Goal: Task Accomplishment & Management: Manage account settings

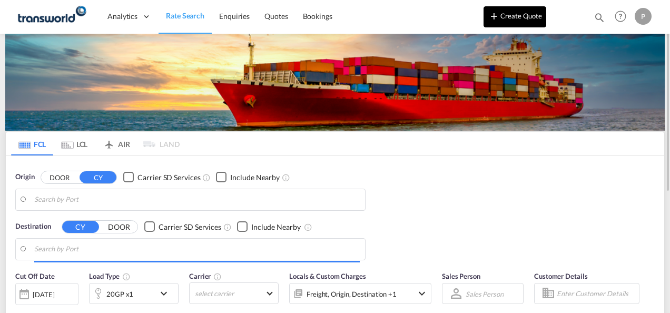
click at [518, 17] on button "Create Quote" at bounding box center [514, 16] width 63 height 21
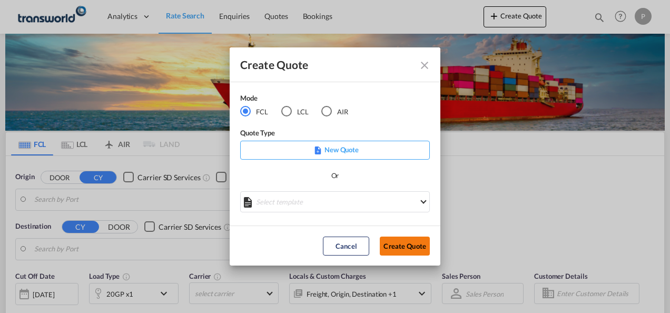
click at [405, 253] on button "Create Quote" at bounding box center [405, 245] width 50 height 19
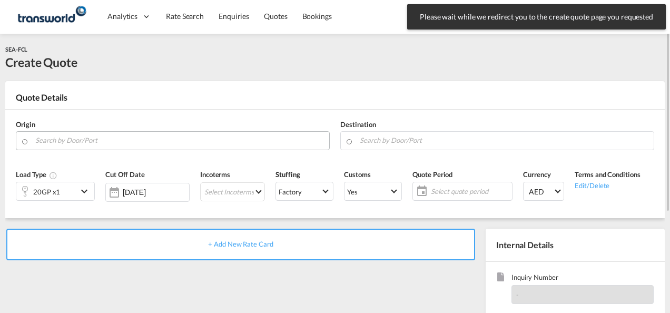
click at [84, 141] on input "Search by Door/Port" at bounding box center [179, 140] width 289 height 18
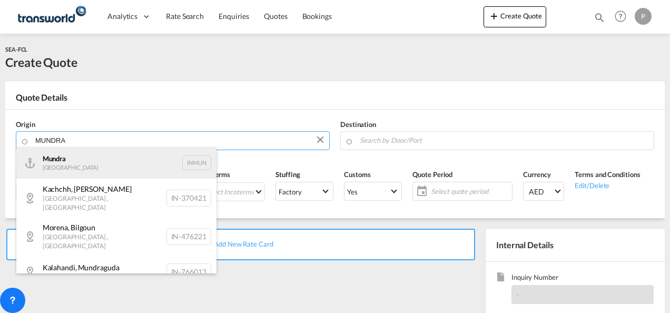
click at [115, 172] on div "Mundra India INMUN" at bounding box center [116, 163] width 200 height 32
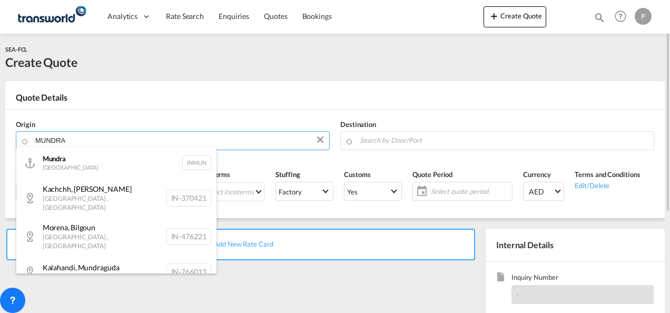
type input "Mundra, INMUN"
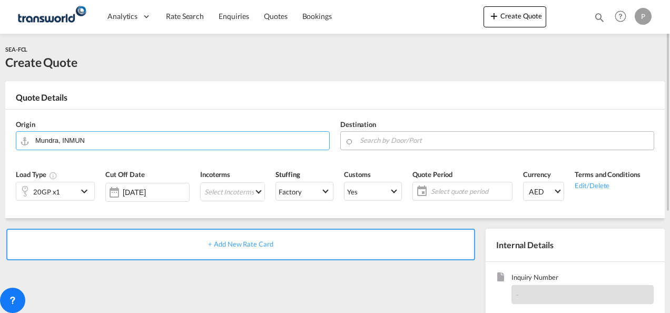
click at [382, 138] on input "Search by Door/Port" at bounding box center [504, 140] width 289 height 18
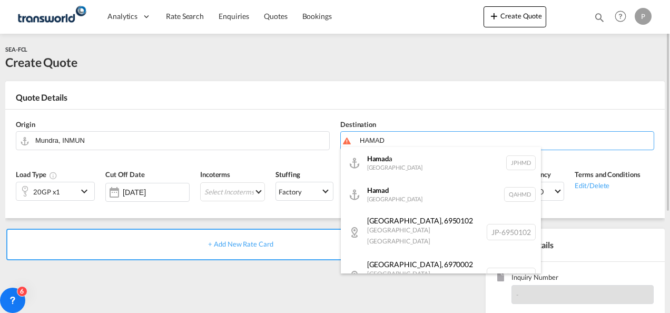
drag, startPoint x: 407, startPoint y: 196, endPoint x: 445, endPoint y: 190, distance: 38.5
click at [408, 197] on div "Hamad [GEOGRAPHIC_DATA] QAHMD" at bounding box center [441, 195] width 200 height 32
type input "Hamad, QAHMD"
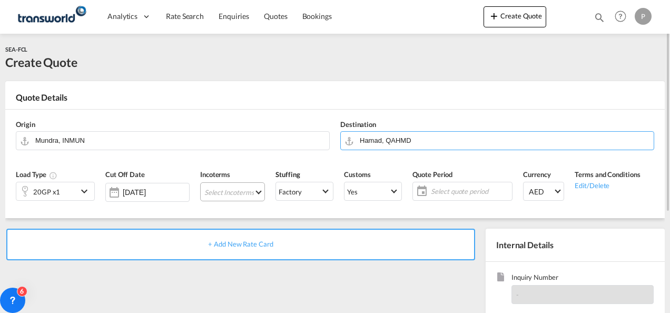
click at [239, 192] on md-select "Select Incoterms CIF - export Cost,Insurance and Freight DAP - export Delivered…" at bounding box center [232, 191] width 65 height 19
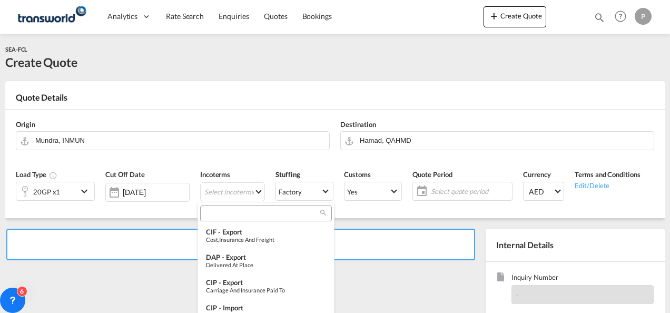
click at [230, 186] on md-backdrop at bounding box center [335, 156] width 670 height 313
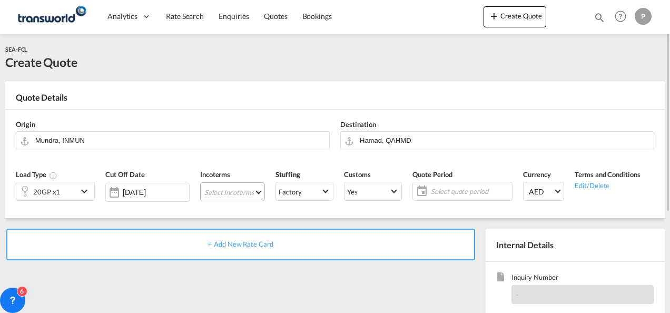
click at [233, 193] on md-select "Select Incoterms" at bounding box center [232, 191] width 65 height 19
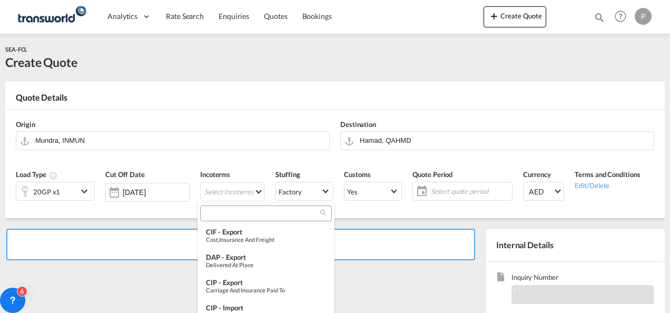
click at [230, 216] on input "search" at bounding box center [261, 213] width 117 height 9
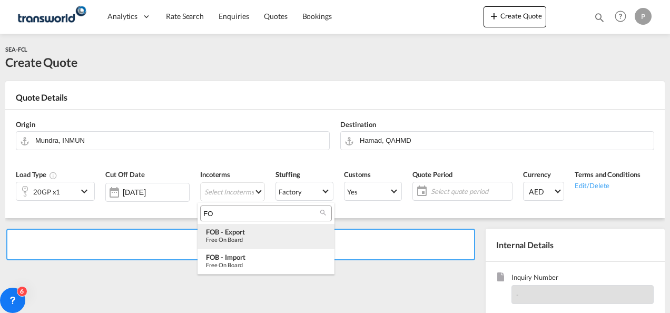
type input "FO"
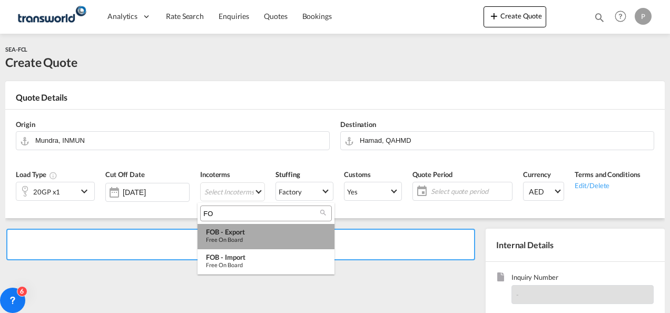
click at [234, 237] on div "Free on Board" at bounding box center [266, 239] width 120 height 7
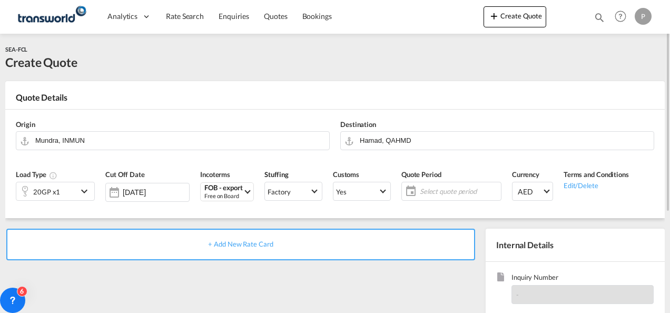
click at [438, 188] on span "Select quote period" at bounding box center [459, 190] width 78 height 9
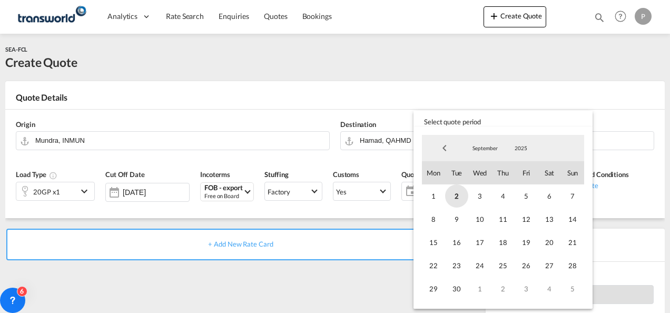
click at [455, 194] on span "2" at bounding box center [456, 195] width 23 height 23
click at [459, 284] on span "30" at bounding box center [456, 288] width 23 height 23
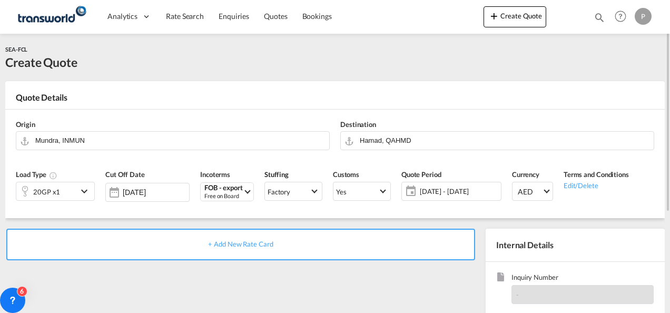
scroll to position [105, 0]
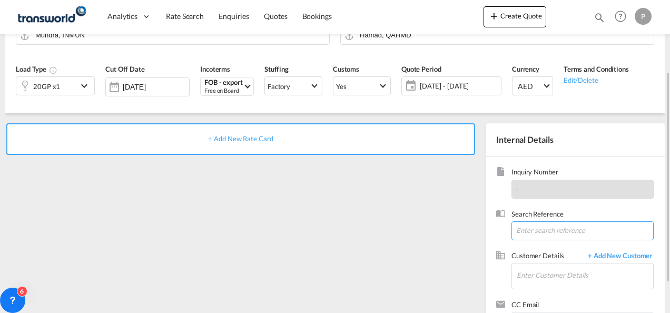
click at [537, 231] on input at bounding box center [582, 230] width 142 height 19
paste input "SWAHMD25045284"
type input "SWAHMD25045284"
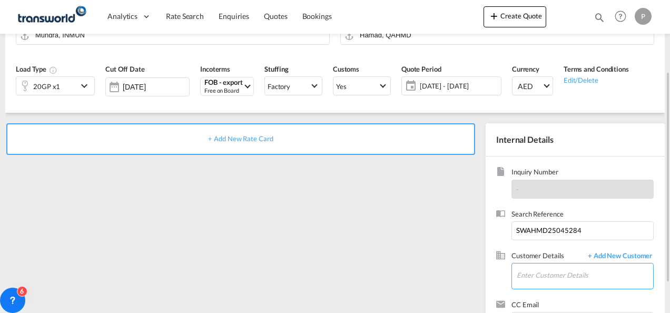
click at [551, 277] on input "Enter Customer Details" at bounding box center [585, 275] width 136 height 24
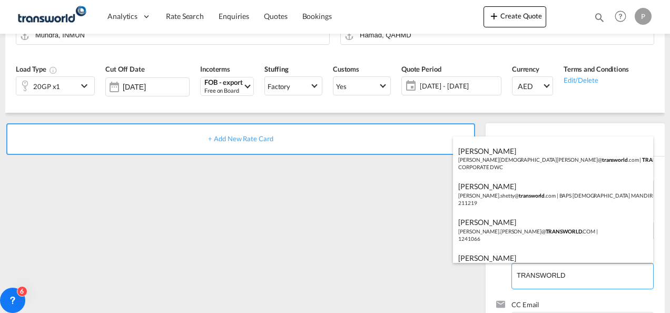
scroll to position [135, 0]
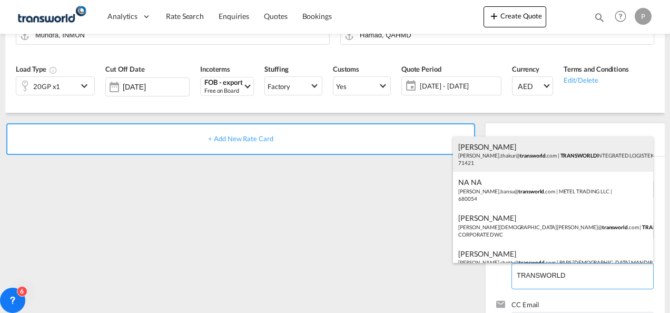
click at [603, 155] on div "[PERSON_NAME] [PERSON_NAME].thakur@ transworld .com | TRANSWORLD INTEGRATED LOG…" at bounding box center [553, 154] width 200 height 36
type input "TRANSWORLD INTEGRATED LOGISTEK PRIVATE LIMITED, [PERSON_NAME], [PERSON_NAME][EM…"
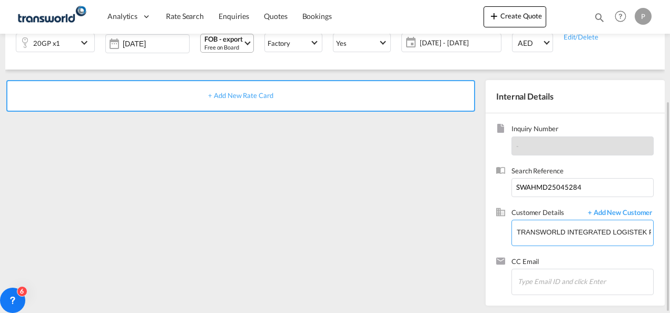
scroll to position [0, 0]
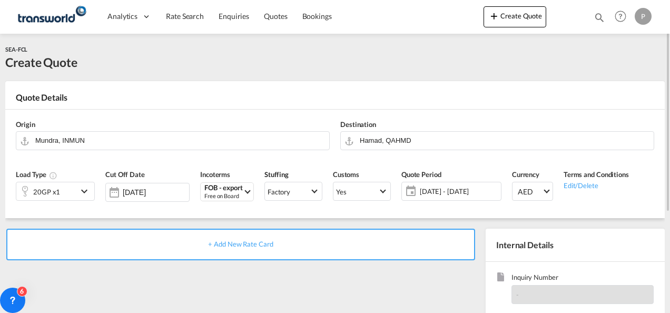
click at [246, 242] on span "+ Add New Rate Card" at bounding box center [240, 244] width 65 height 8
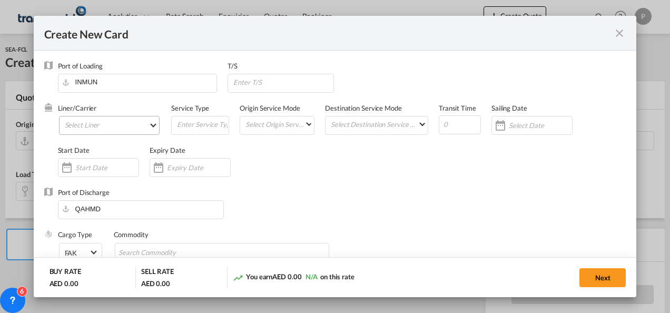
type input "Basic Ocean Freight"
select select "per equipment"
click at [97, 124] on md-select "Select Liner 2HM LOGISTICS D.O.O 2HM LOGISTICS D.O.O. / TDWC-CAPODISTRI 2HM LOG…" at bounding box center [109, 125] width 101 height 19
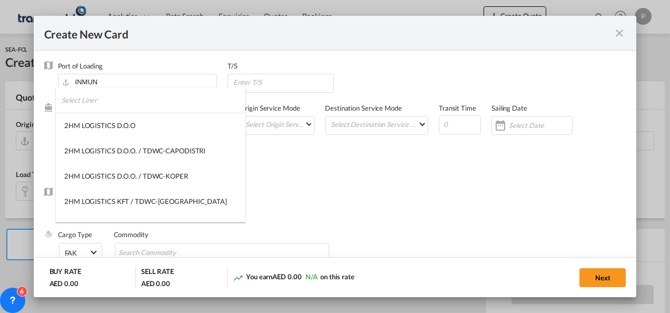
click at [131, 100] on input "search" at bounding box center [154, 99] width 184 height 25
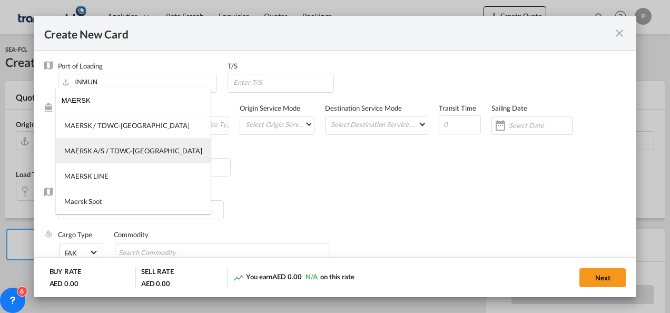
type input "MAERSK"
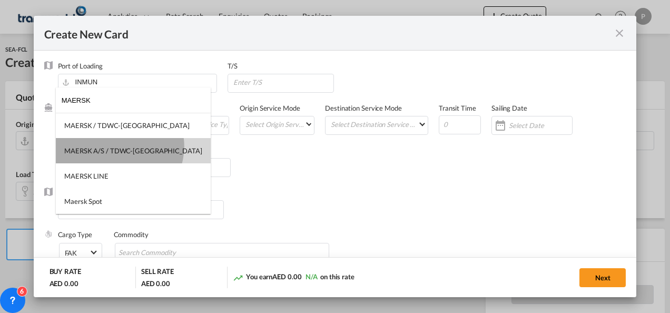
click at [119, 146] on div "MAERSK A/S / TDWC-[GEOGRAPHIC_DATA]" at bounding box center [133, 150] width 138 height 9
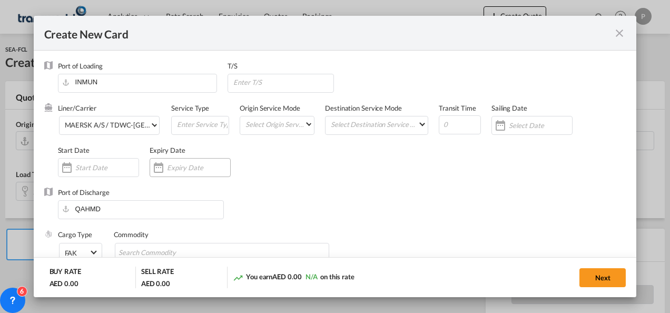
click at [186, 170] on input "Create New CardPort ..." at bounding box center [198, 167] width 63 height 8
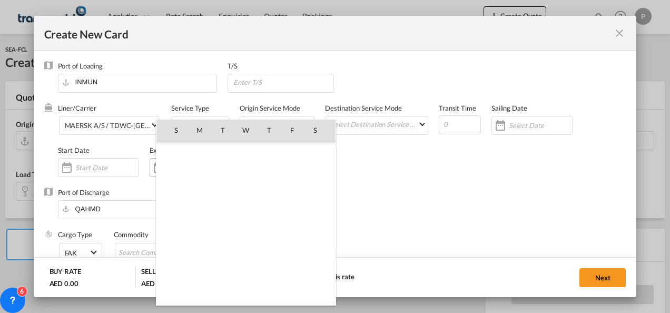
scroll to position [243919, 0]
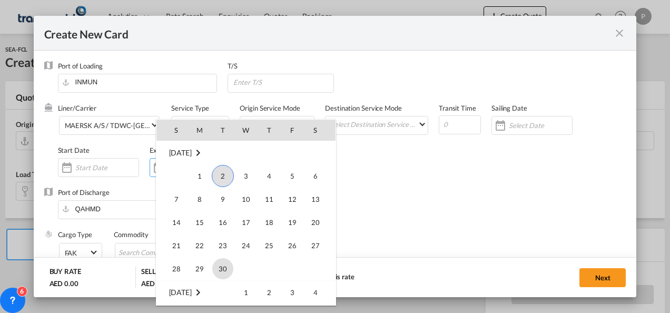
click at [225, 268] on span "30" at bounding box center [222, 268] width 21 height 21
type input "[DATE]"
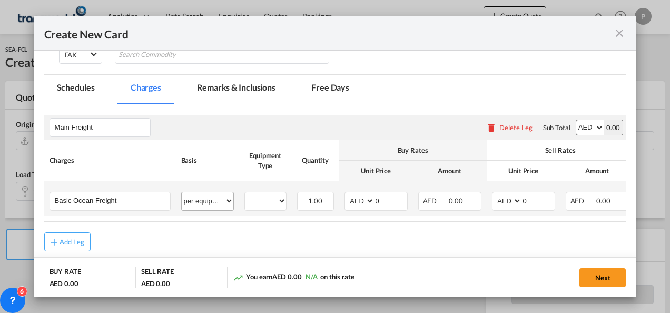
scroll to position [211, 0]
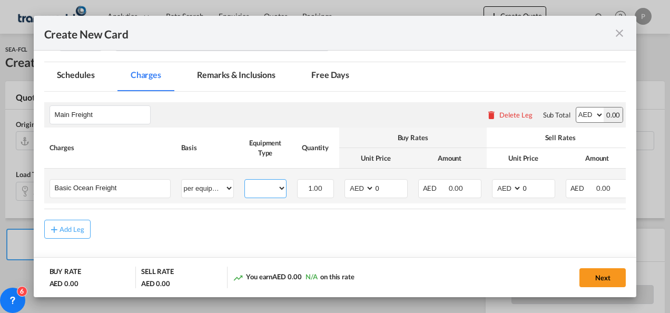
click at [264, 189] on select "20GP" at bounding box center [265, 188] width 41 height 14
click at [368, 224] on div "Add Leg" at bounding box center [335, 229] width 582 height 19
click at [226, 188] on select "per equipment per container per B/L per shipping bill per shipment % on freight…" at bounding box center [208, 188] width 52 height 17
select select "per shipment"
click at [182, 180] on select "per equipment per container per B/L per shipping bill per shipment % on freight…" at bounding box center [208, 188] width 52 height 17
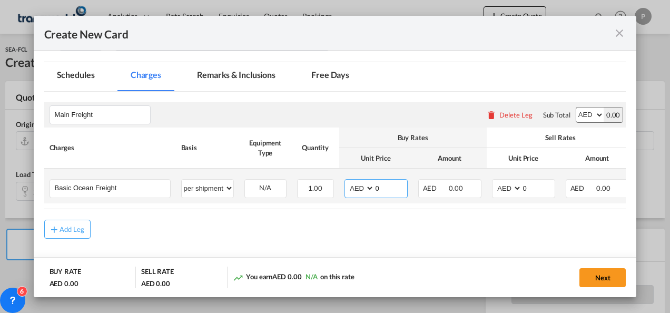
click at [387, 189] on input "0" at bounding box center [390, 188] width 33 height 16
click at [598, 189] on span "0.00" at bounding box center [603, 188] width 14 height 8
click at [538, 188] on input "0" at bounding box center [538, 188] width 33 height 16
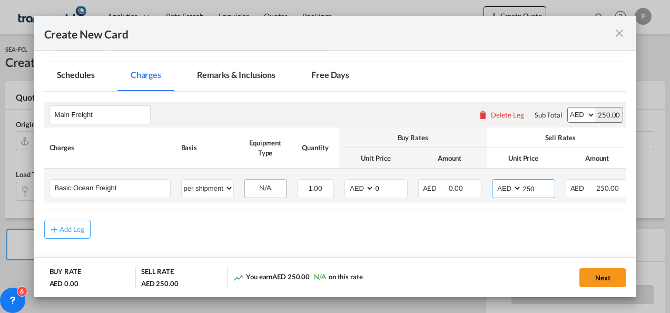
type input "250"
click at [262, 186] on div "N/A" at bounding box center [265, 188] width 41 height 16
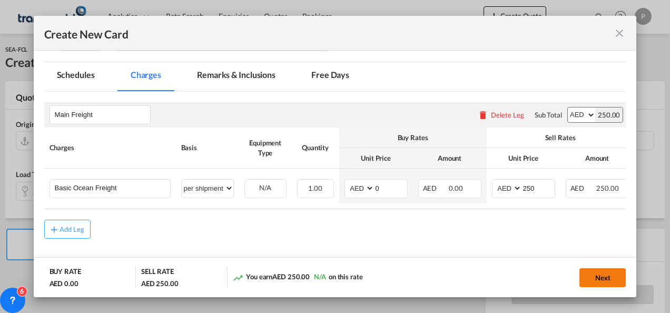
click at [602, 277] on button "Next" at bounding box center [602, 277] width 46 height 19
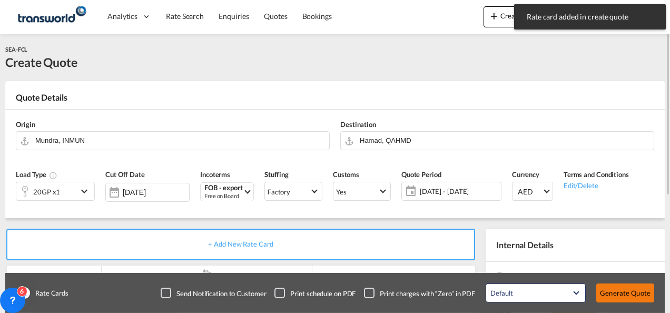
click at [621, 292] on button "Generate Quote" at bounding box center [625, 292] width 58 height 19
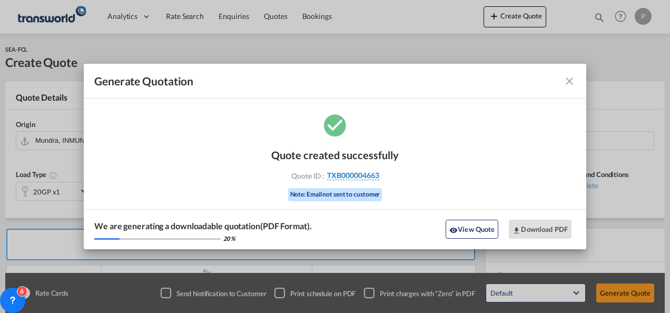
click at [351, 174] on span "TXB000004663" at bounding box center [353, 175] width 52 height 9
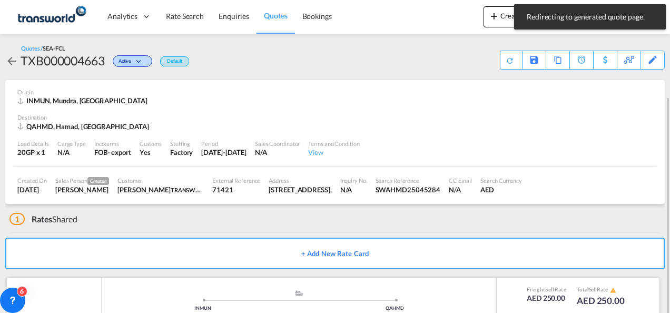
scroll to position [65, 0]
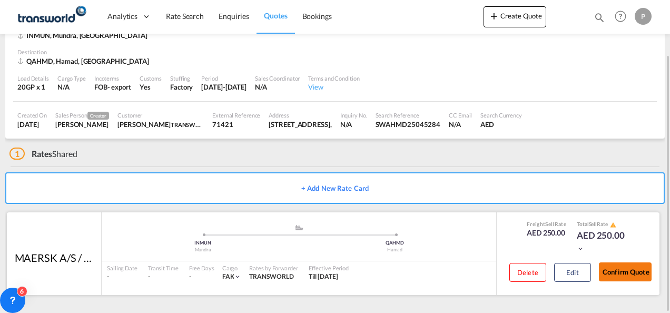
click at [627, 270] on button "Confirm Quote" at bounding box center [625, 271] width 53 height 19
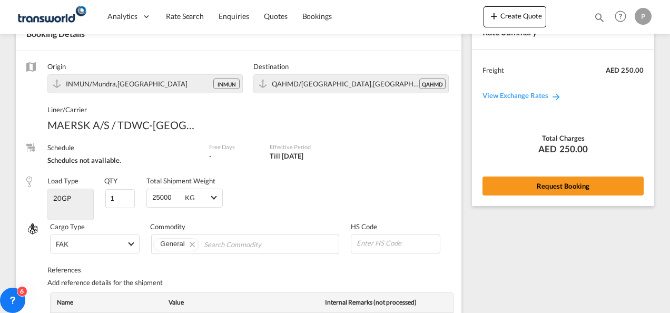
scroll to position [431, 0]
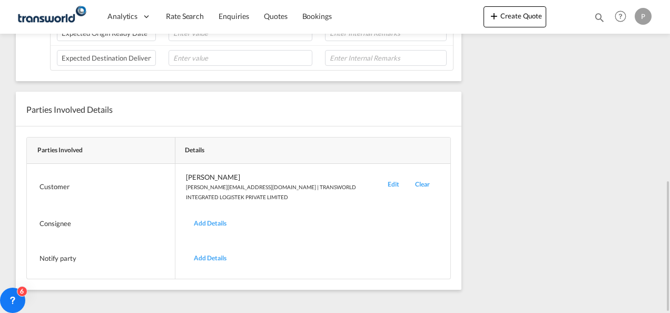
click at [393, 179] on div "Edit" at bounding box center [393, 186] width 27 height 29
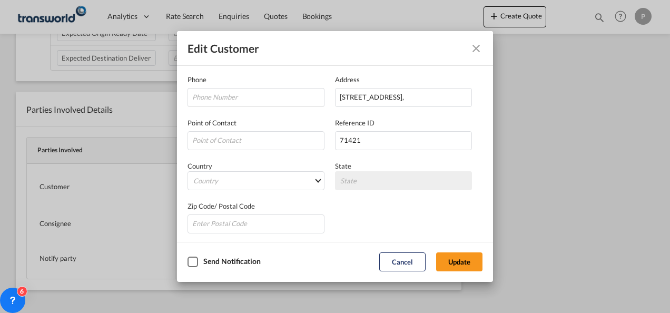
scroll to position [124, 0]
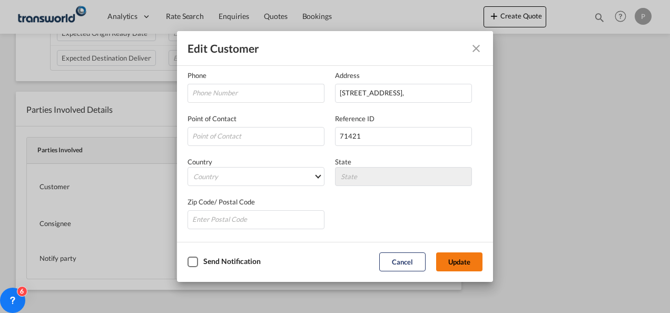
click at [452, 260] on button "Update" at bounding box center [459, 261] width 46 height 19
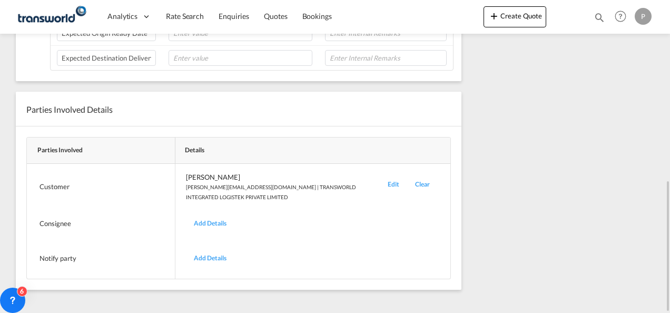
scroll to position [63, 0]
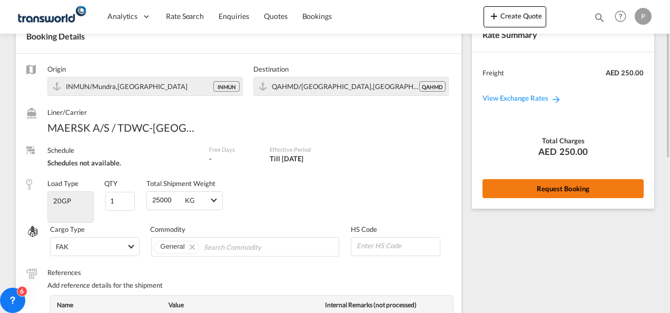
click at [558, 184] on button "Request Booking" at bounding box center [562, 188] width 161 height 19
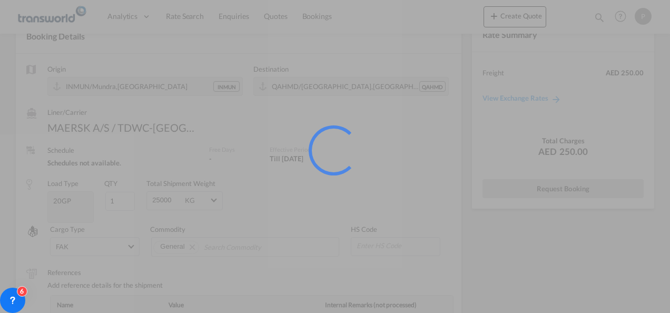
scroll to position [19, 0]
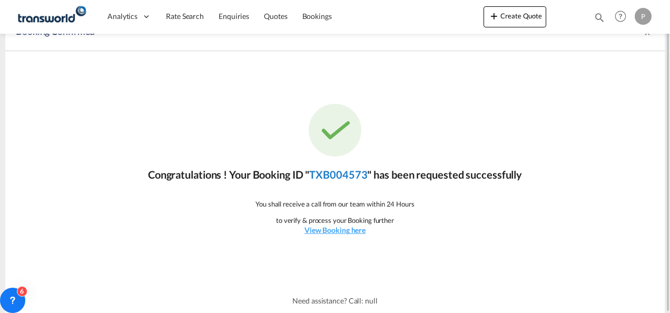
click at [346, 176] on link "TXB004573" at bounding box center [338, 174] width 58 height 13
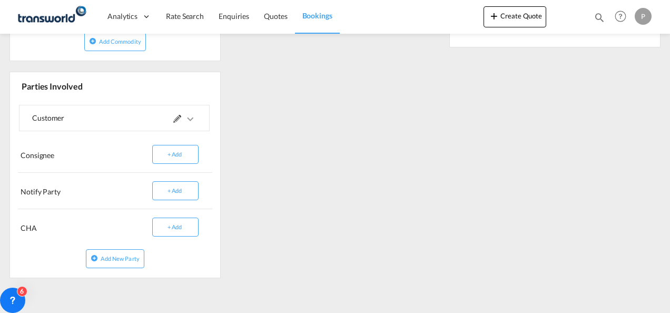
scroll to position [280, 0]
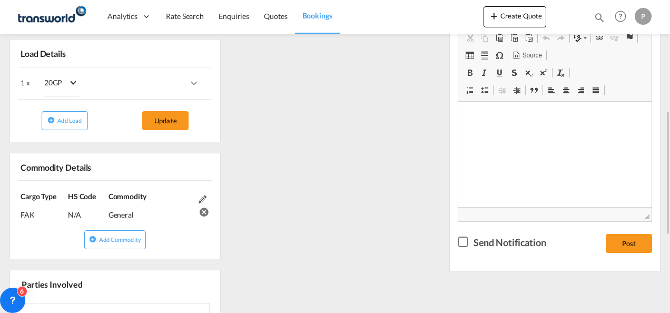
click at [393, 148] on div "References Inquiry No. N/A Quotation No. TXB000004663 Search Reference SWAHMD25…" at bounding box center [334, 195] width 659 height 579
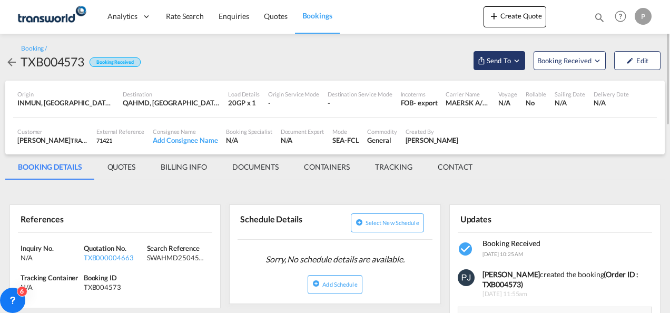
click at [517, 61] on md-icon "Open demo menu" at bounding box center [516, 60] width 9 height 9
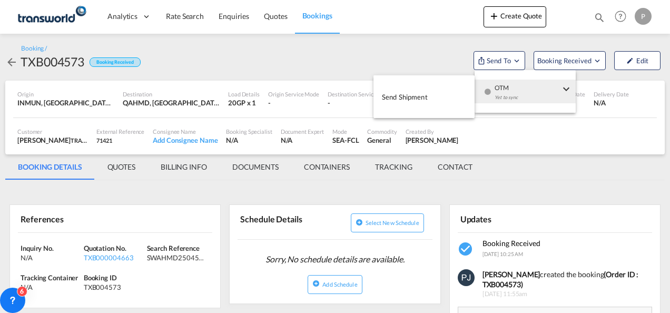
click at [428, 96] on button "Send Shipment" at bounding box center [423, 97] width 101 height 24
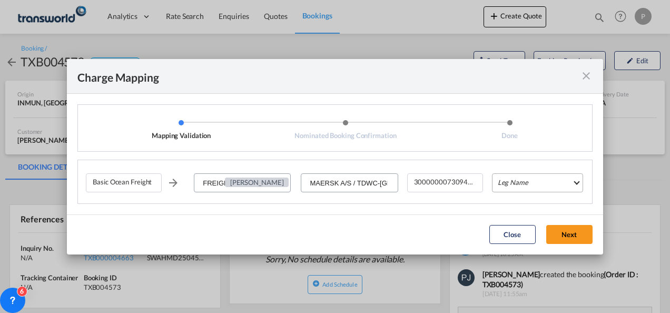
click at [524, 184] on md-select "Leg Name HANDLING ORIGIN VESSEL HANDLING DESTINATION OTHERS TL PICK UP CUSTOMS …" at bounding box center [537, 182] width 91 height 19
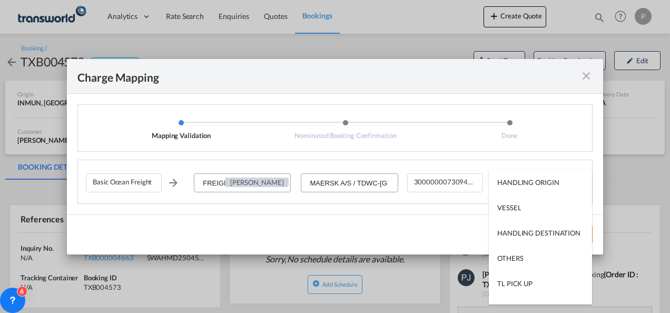
type md-option "HANDLING ORIGIN"
type md-option "VESSEL"
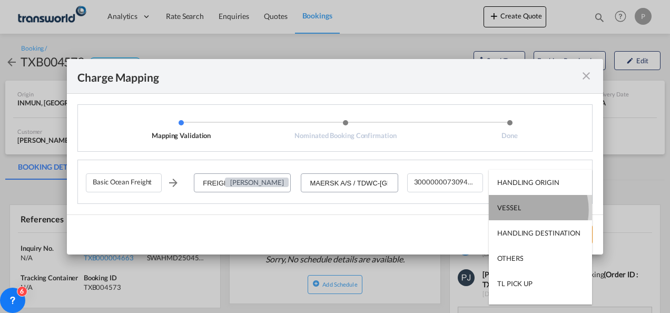
click at [524, 210] on md-option "VESSEL" at bounding box center [540, 207] width 103 height 25
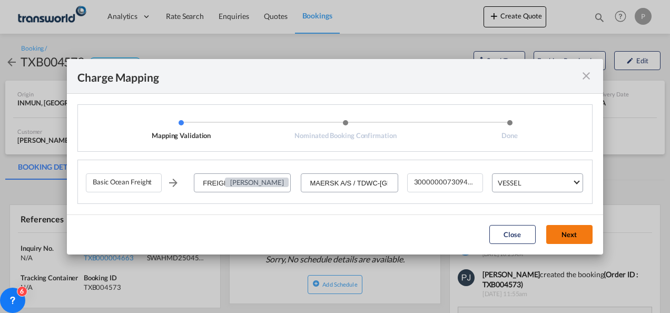
click at [564, 233] on button "Next" at bounding box center [569, 234] width 46 height 19
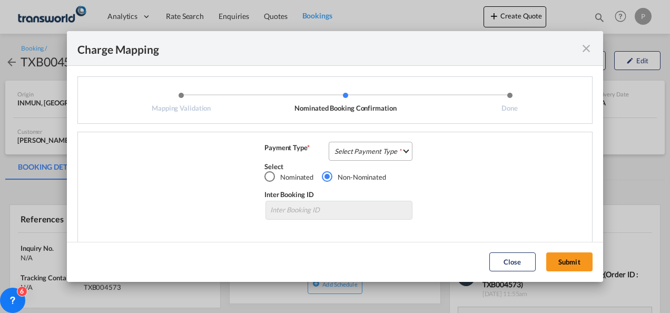
click at [358, 151] on md-select "Select Payment Type COLLECT PREPAID" at bounding box center [371, 151] width 84 height 19
click at [364, 155] on md-option "COLLECT" at bounding box center [369, 150] width 93 height 25
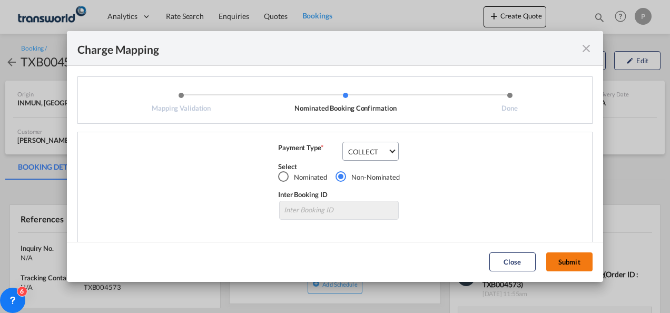
click at [566, 261] on button "Submit" at bounding box center [569, 261] width 46 height 19
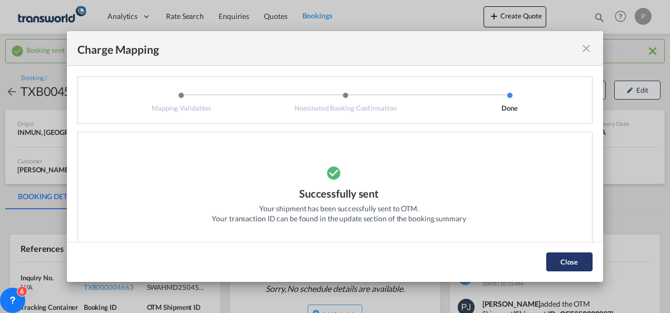
click at [570, 262] on button "Close" at bounding box center [569, 261] width 46 height 19
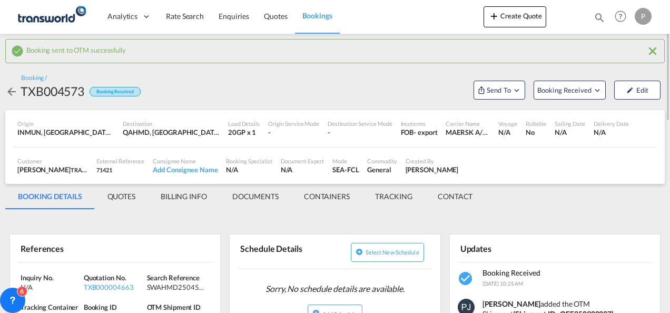
scroll to position [105, 0]
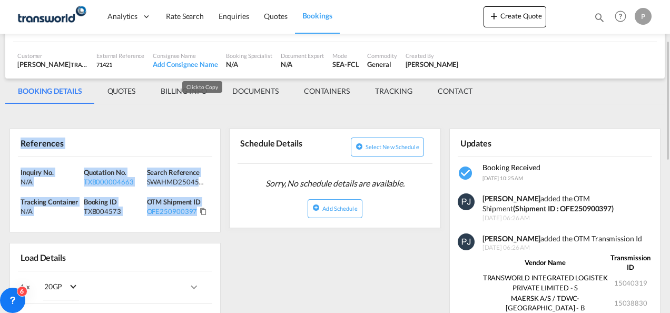
drag, startPoint x: 21, startPoint y: 143, endPoint x: 204, endPoint y: 209, distance: 194.5
click at [204, 209] on div "References Inquiry No. N/A Quotation No. TXB000004663 Search Reference SWAHMD25…" at bounding box center [114, 180] width 211 height 104
copy div "References Inquiry No. N/A Quotation No. TXB000004663 Search Reference SWAHMD25…"
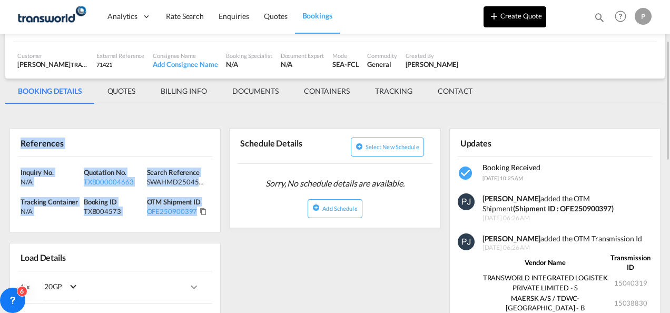
click at [501, 14] on button "Create Quote" at bounding box center [514, 16] width 63 height 21
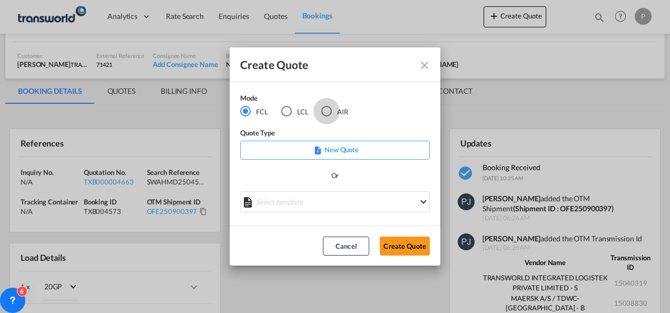
click at [326, 110] on div "AIR" at bounding box center [326, 111] width 11 height 11
click at [405, 243] on button "Create Quote" at bounding box center [405, 245] width 50 height 19
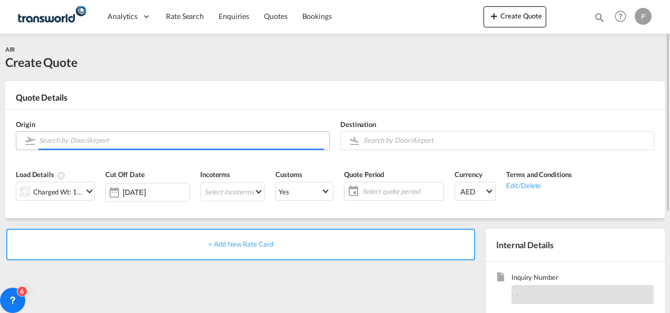
click at [145, 140] on input "Search by Door/Airport" at bounding box center [181, 140] width 285 height 18
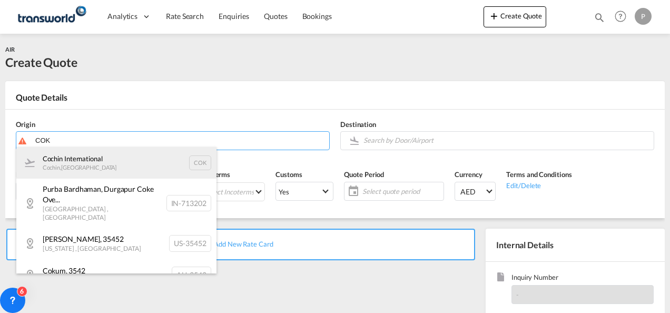
click at [87, 168] on div "Cochin International Cochin , [GEOGRAPHIC_DATA] COK" at bounding box center [116, 163] width 200 height 32
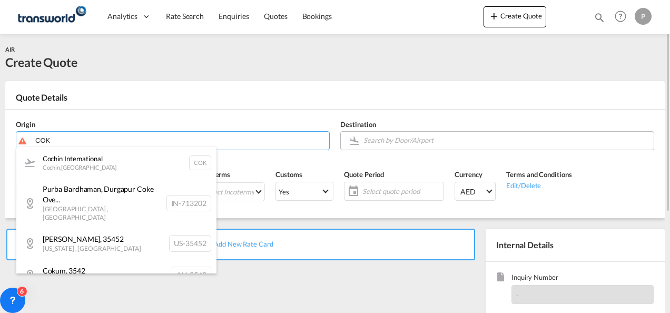
type input "Cochin International, Cochin, COK"
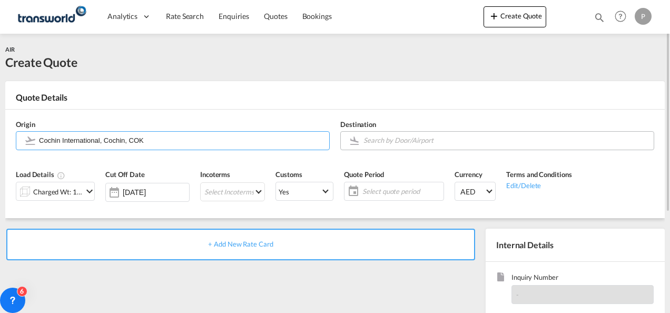
click at [407, 140] on input "Search by Door/Airport" at bounding box center [505, 140] width 285 height 18
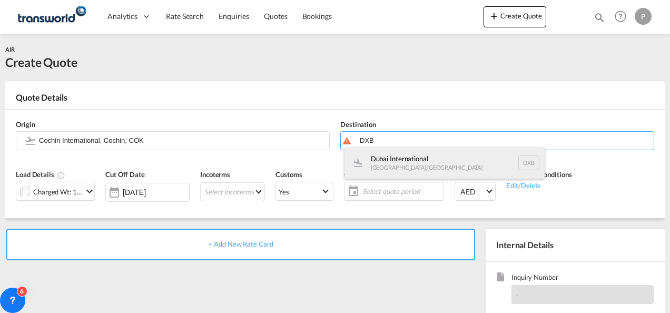
click at [397, 158] on div "Dubai International [GEOGRAPHIC_DATA] , [GEOGRAPHIC_DATA] DXB" at bounding box center [444, 163] width 200 height 32
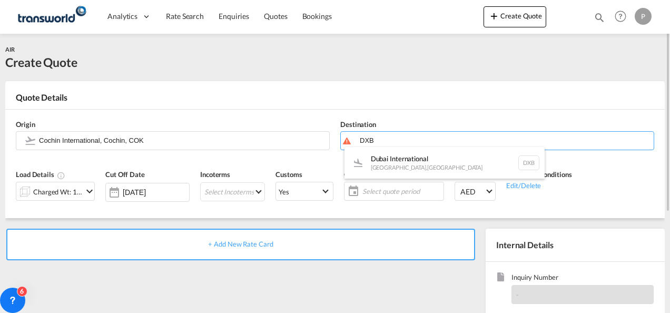
type input "Dubai International, [GEOGRAPHIC_DATA], DXB"
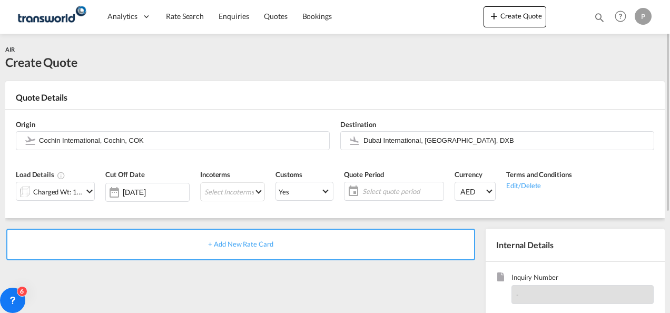
click at [91, 191] on md-icon "icon-chevron-down" at bounding box center [89, 191] width 13 height 13
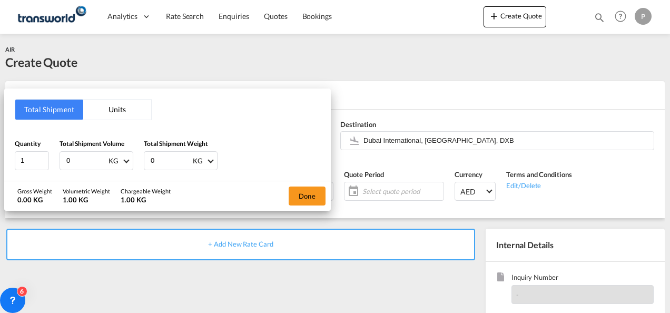
drag, startPoint x: 84, startPoint y: 162, endPoint x: 54, endPoint y: 162, distance: 30.5
click at [54, 162] on div "Quantity 1 Total Shipment Volume 0 KG CBM CFT KG LB Total Shipment Weight 0 KG …" at bounding box center [167, 154] width 305 height 32
type input "776"
click at [304, 200] on button "Done" at bounding box center [307, 195] width 37 height 19
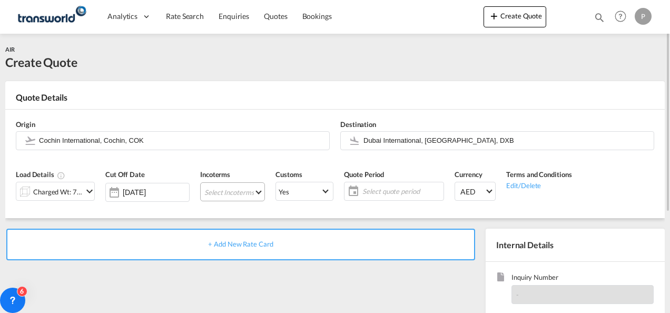
click at [240, 193] on md-select "Select Incoterms CIF - export Cost,Insurance and Freight DAP - export Delivered…" at bounding box center [232, 191] width 65 height 19
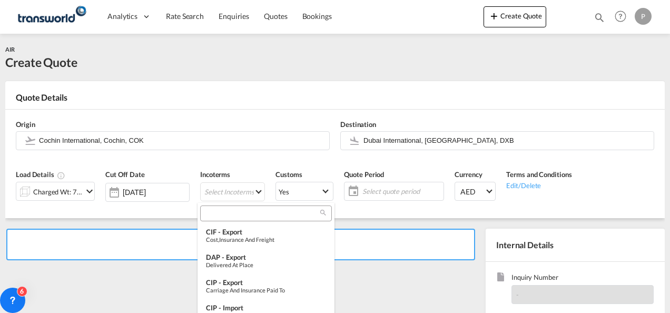
click at [235, 216] on input "search" at bounding box center [261, 213] width 117 height 9
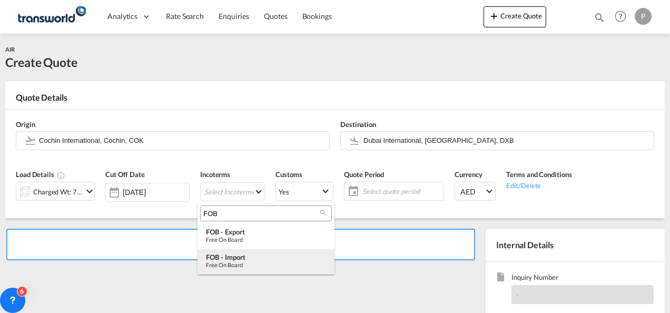
type input "FOB"
click at [272, 254] on div "FOB - import" at bounding box center [266, 257] width 120 height 8
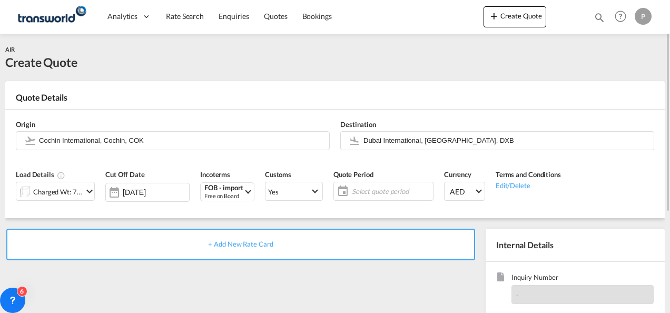
click at [391, 189] on span "Select quote period" at bounding box center [391, 190] width 78 height 9
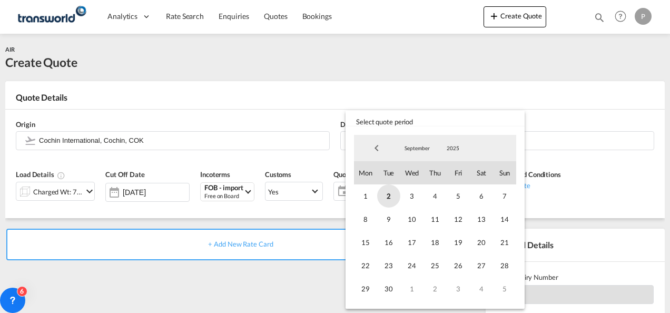
click at [388, 194] on span "2" at bounding box center [388, 195] width 23 height 23
click at [393, 284] on span "30" at bounding box center [388, 288] width 23 height 23
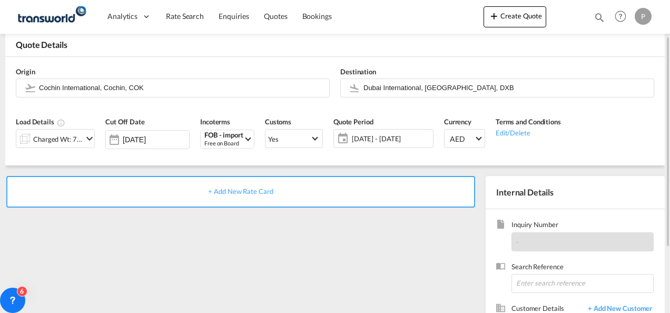
scroll to position [105, 0]
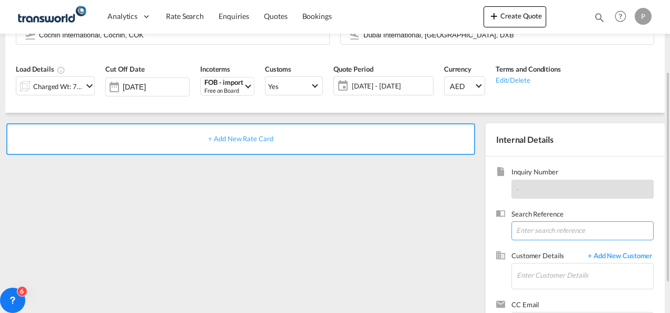
click at [537, 231] on input at bounding box center [582, 230] width 142 height 19
paste input "702083"
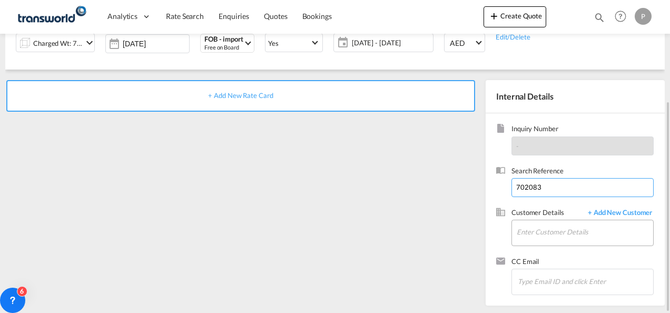
type input "702083"
click at [568, 232] on input "Enter Customer Details" at bounding box center [585, 232] width 136 height 24
paste input "Resourzburg"
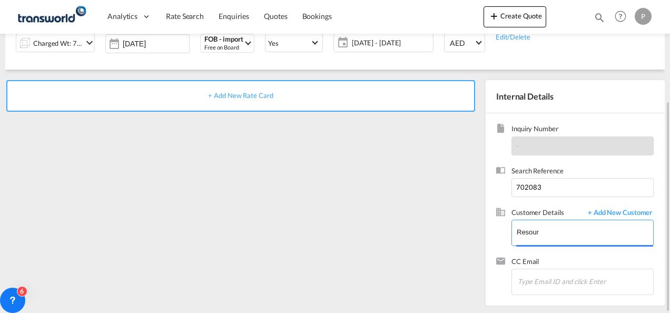
drag, startPoint x: 555, startPoint y: 229, endPoint x: 354, endPoint y: 216, distance: 201.0
click at [354, 216] on div "+ Add New Rate Card Internal Details Inquiry Number - Search Reference 702083 C…" at bounding box center [334, 188] width 659 height 236
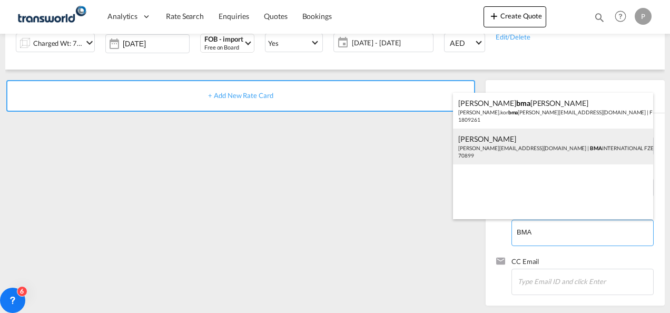
click at [528, 150] on div "[PERSON_NAME] [EMAIL_ADDRESS][DOMAIN_NAME] | BMA INTERNATIONAL FZE | 70899" at bounding box center [553, 146] width 200 height 36
type input "BMA INTERNATIONAL FZE, [PERSON_NAME], [PERSON_NAME][EMAIL_ADDRESS][DOMAIN_NAME]"
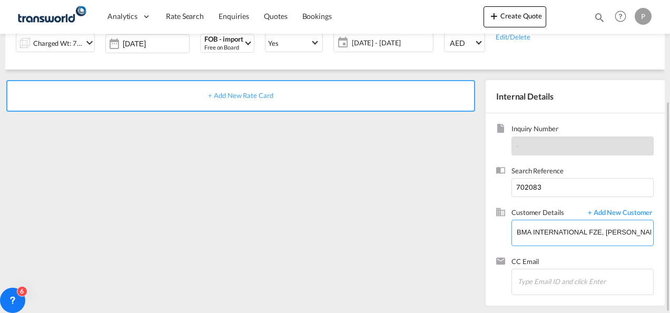
scroll to position [0, 0]
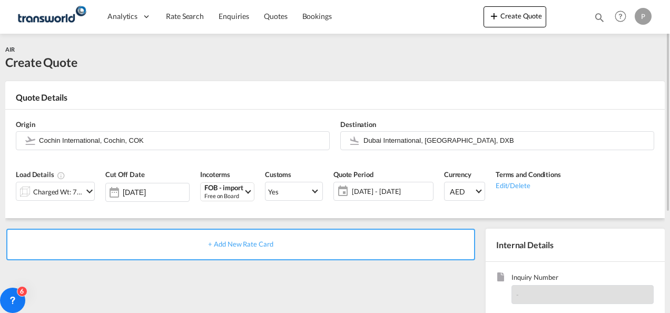
click at [242, 245] on span "+ Add New Rate Card" at bounding box center [240, 244] width 65 height 8
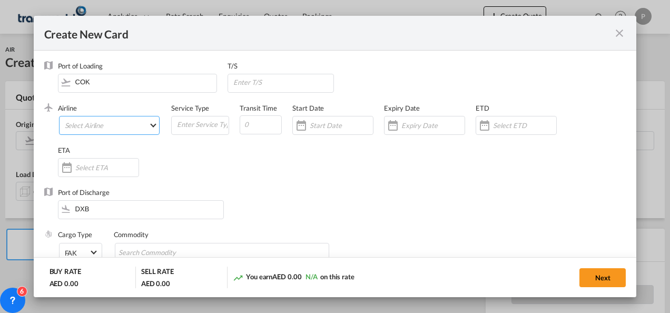
click at [112, 125] on md-select "Select Airline AIR EXPRESS S.A. (1166- / -) CMA CGM Air Cargo (1140-2C / -) DDW…" at bounding box center [109, 125] width 101 height 19
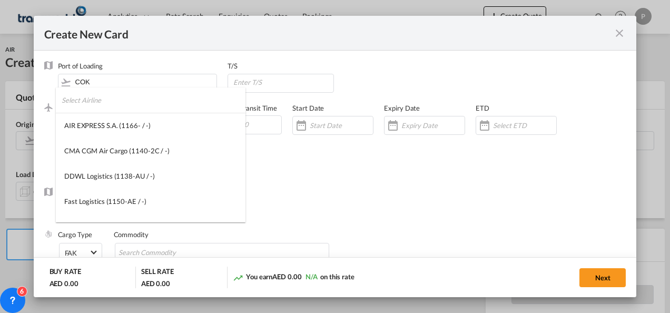
click at [115, 101] on input "search" at bounding box center [154, 99] width 184 height 25
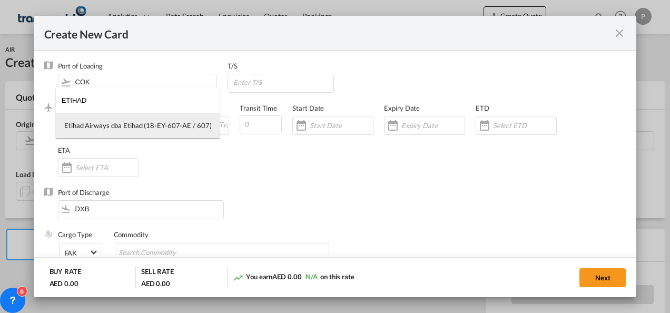
type input "ETIHAD"
click at [121, 125] on div "Etihad Airways dba Etihad (18-EY-607-AE / 607)" at bounding box center [137, 125] width 147 height 9
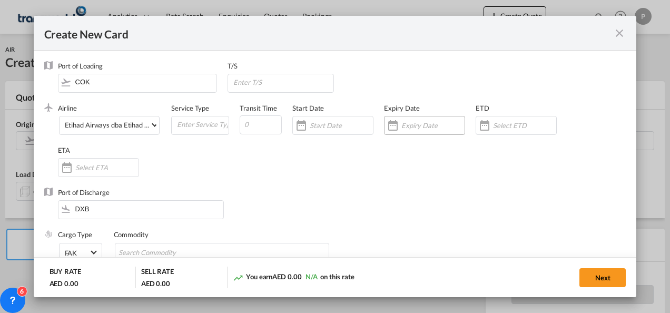
click at [424, 125] on input "Create New Card ..." at bounding box center [432, 125] width 63 height 8
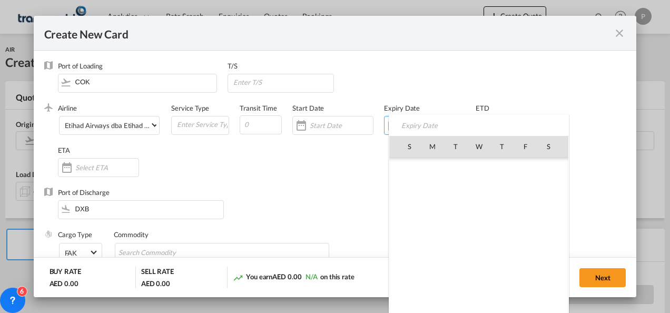
scroll to position [243919, 0]
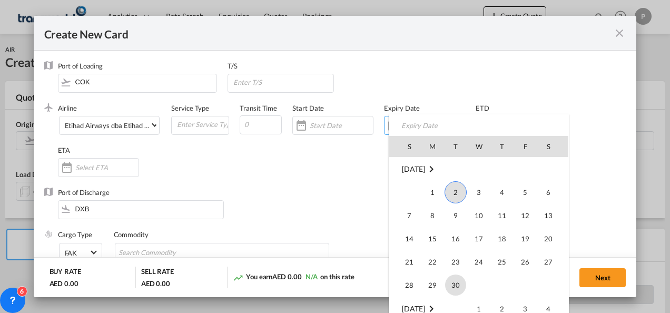
click at [456, 282] on span "30" at bounding box center [455, 284] width 21 height 21
type input "[DATE]"
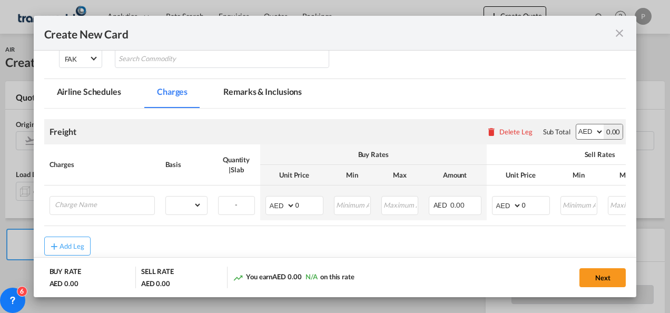
scroll to position [211, 0]
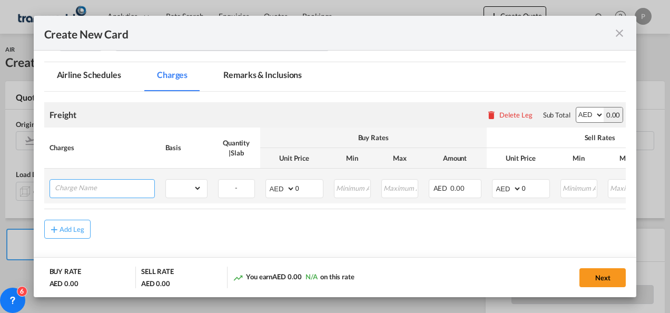
click at [104, 188] on input "Charge Name" at bounding box center [105, 188] width 100 height 16
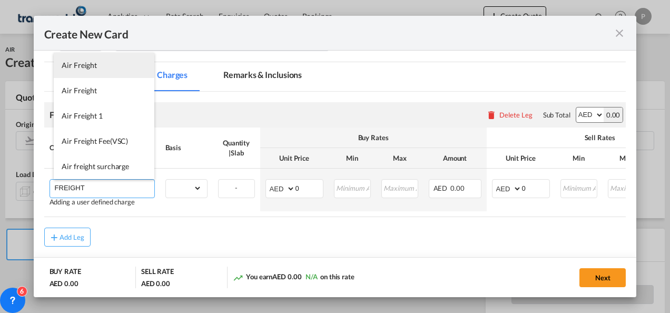
click at [90, 62] on span "Air Freight" at bounding box center [79, 65] width 35 height 9
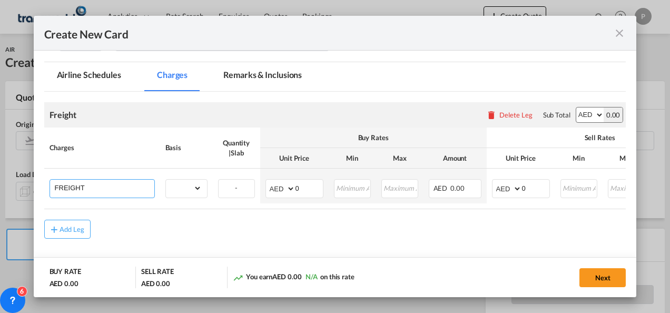
type input "Air Freight"
click at [197, 190] on select "gross_weight volumetric_weight per_shipment per_bl per_km % on air freight per_…" at bounding box center [184, 188] width 36 height 17
select select "per_shipment"
click at [166, 180] on select "gross_weight volumetric_weight per_shipment per_bl per_km % on air freight per_…" at bounding box center [184, 188] width 36 height 17
click at [304, 189] on input "0" at bounding box center [308, 188] width 27 height 16
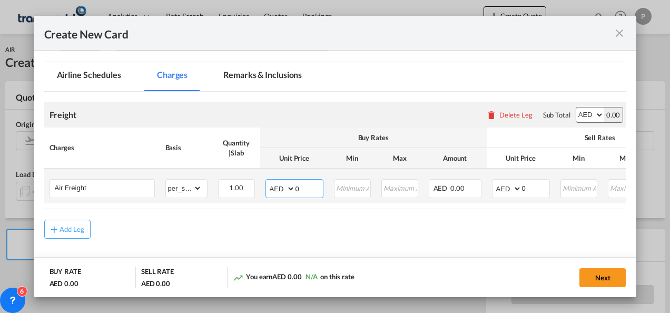
drag, startPoint x: 304, startPoint y: 189, endPoint x: 294, endPoint y: 189, distance: 9.5
click at [295, 189] on input "0" at bounding box center [308, 188] width 27 height 16
type input "600"
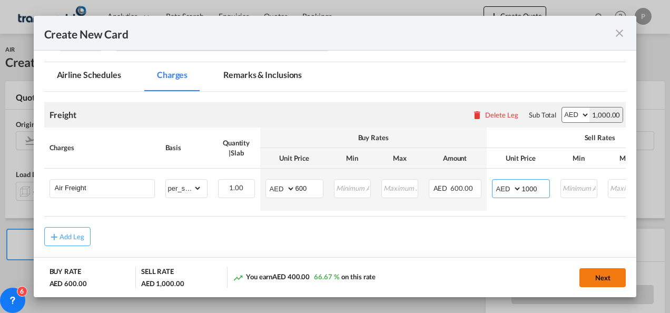
type input "1000"
click at [609, 276] on button "Next" at bounding box center [602, 277] width 46 height 19
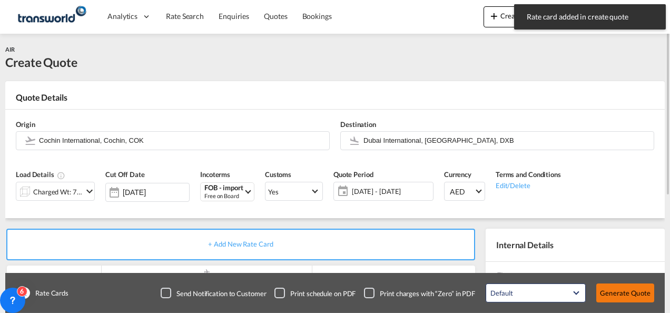
click at [623, 292] on button "Generate Quote" at bounding box center [625, 292] width 58 height 19
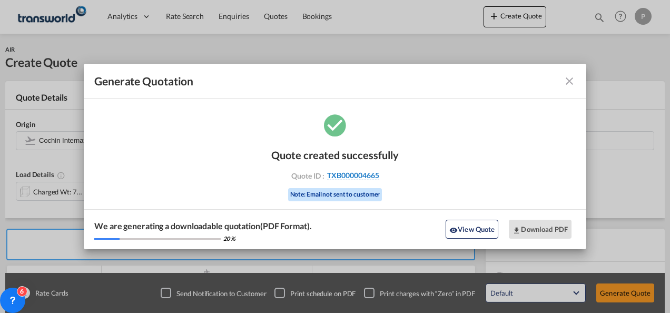
click at [352, 175] on span "TXB000004665" at bounding box center [353, 175] width 52 height 9
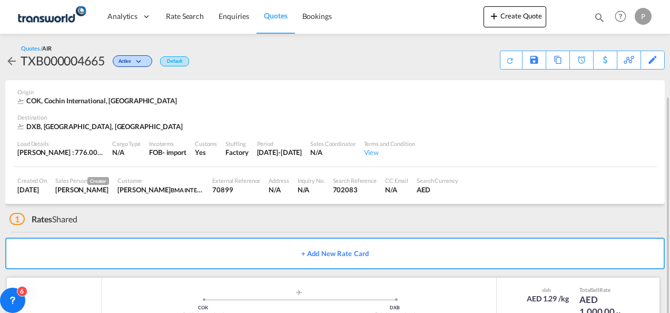
scroll to position [64, 0]
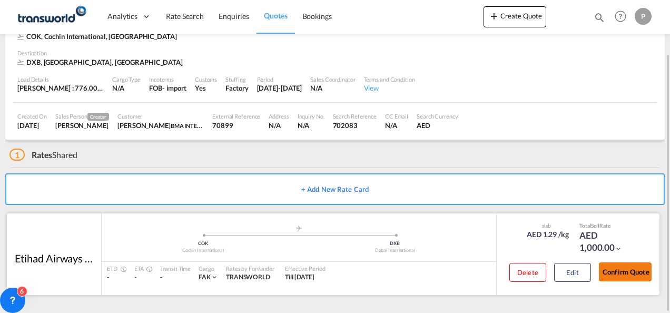
click at [628, 274] on button "Confirm Quote" at bounding box center [625, 271] width 53 height 19
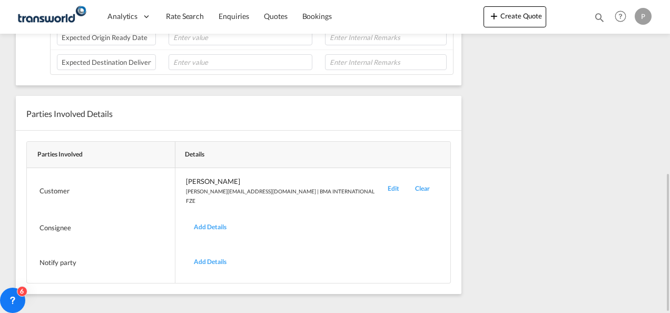
click at [380, 185] on div "Edit" at bounding box center [393, 190] width 27 height 29
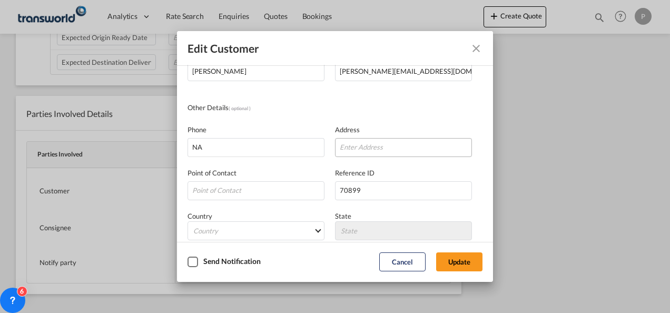
scroll to position [124, 0]
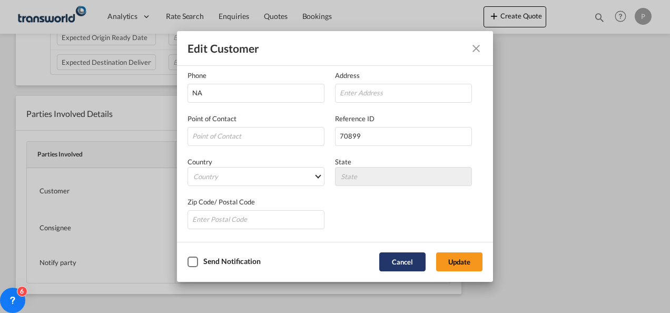
click at [408, 258] on button "Cancel" at bounding box center [402, 261] width 46 height 19
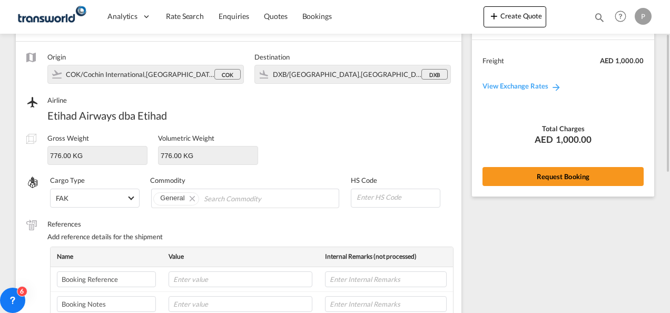
scroll to position [22, 0]
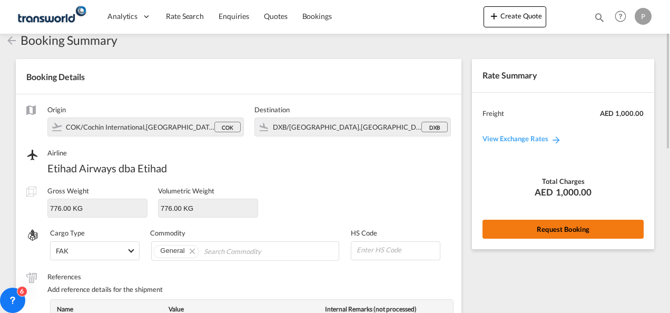
click at [567, 227] on button "Request Booking" at bounding box center [562, 229] width 161 height 19
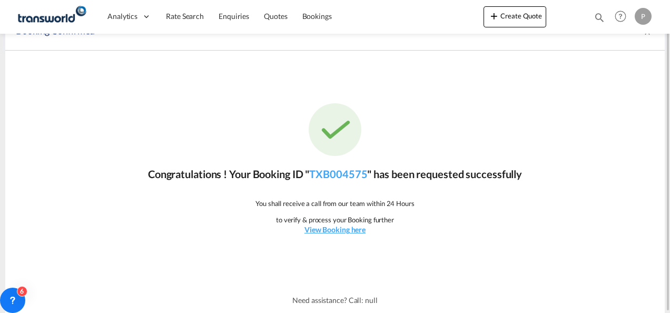
scroll to position [19, 0]
click at [341, 175] on link "TXB004575" at bounding box center [338, 174] width 58 height 13
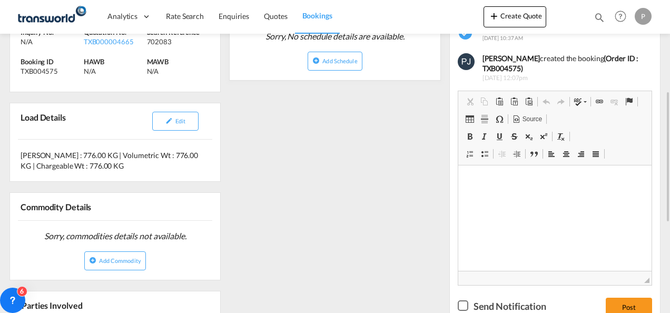
scroll to position [235, 0]
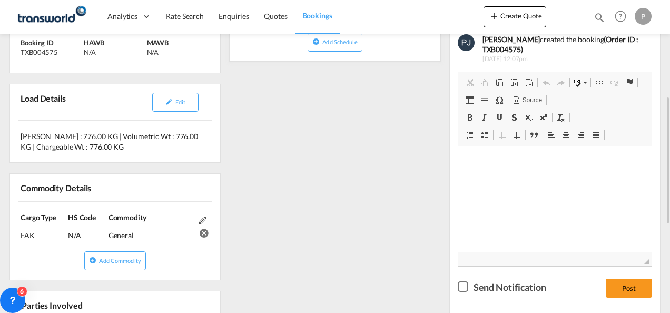
click at [400, 223] on div "References Inquiry No. N/A Quotation No. TXB000004665 Search Reference 702083 B…" at bounding box center [334, 228] width 659 height 554
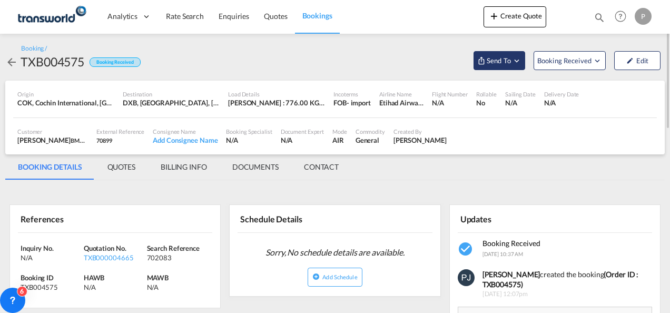
click at [517, 60] on md-icon "Open demo menu" at bounding box center [516, 60] width 9 height 9
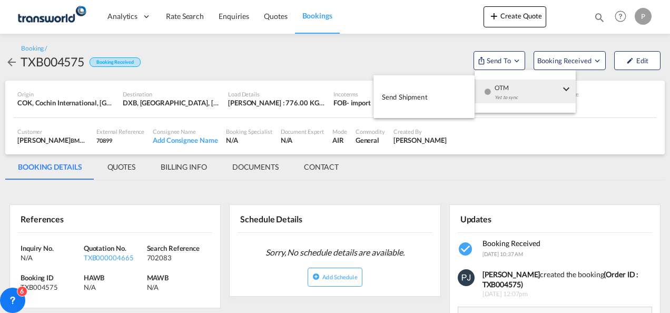
click at [398, 96] on span "Send Shipment" at bounding box center [405, 96] width 46 height 17
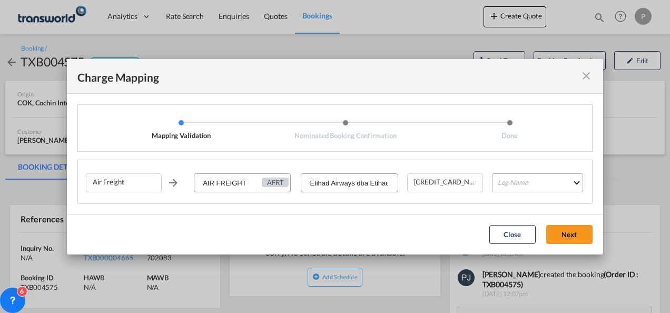
click at [548, 184] on md-select "Leg Name HANDLING ORIGIN HANDLING DESTINATION OTHERS TL PICK UP CUSTOMS ORIGIN …" at bounding box center [537, 182] width 91 height 19
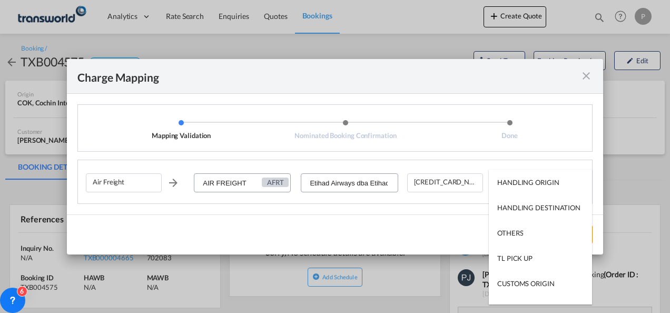
type md-option "HANDLING ORIGIN"
type md-option "AIR"
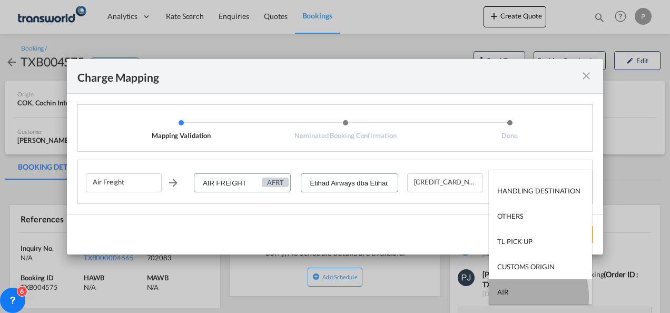
click at [513, 296] on md-option "AIR" at bounding box center [540, 291] width 103 height 25
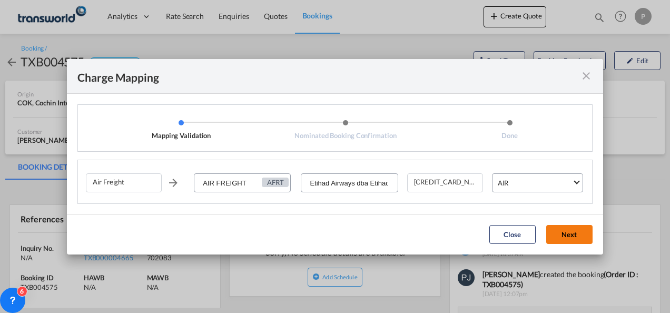
click at [573, 231] on button "Next" at bounding box center [569, 234] width 46 height 19
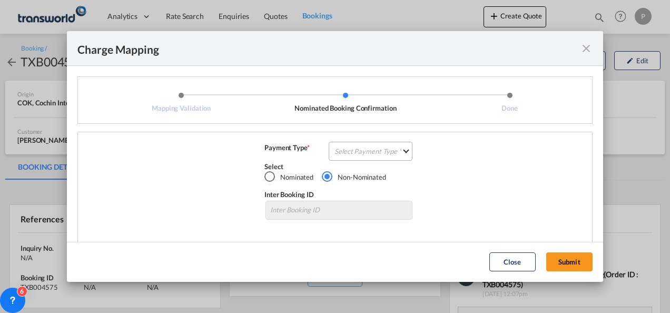
click at [362, 151] on md-select "Select Payment Type COLLECT PREPAID" at bounding box center [371, 151] width 84 height 19
click at [362, 151] on md-option "COLLECT" at bounding box center [369, 150] width 93 height 25
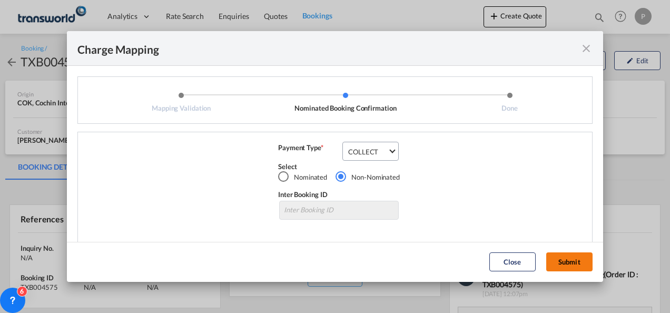
click at [568, 262] on button "Submit" at bounding box center [569, 261] width 46 height 19
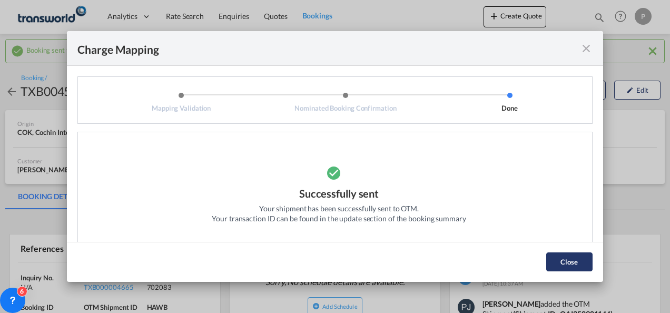
click at [574, 260] on button "Close" at bounding box center [569, 261] width 46 height 19
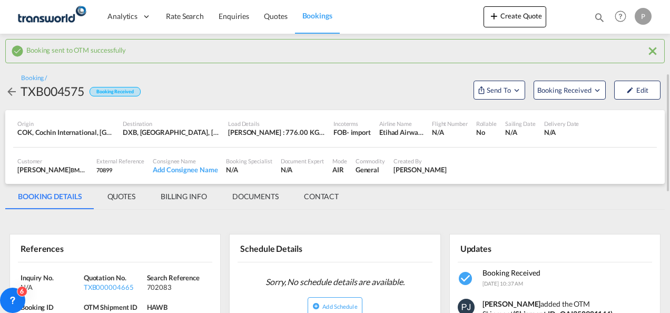
scroll to position [105, 0]
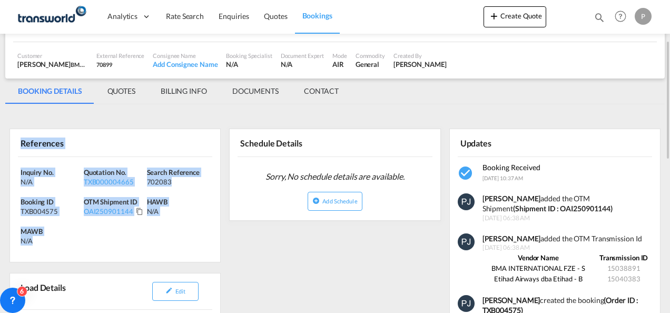
drag, startPoint x: 21, startPoint y: 142, endPoint x: 94, endPoint y: 237, distance: 119.4
click at [94, 237] on div "References Inquiry No. N/A Quotation No. TXB000004665 Search Reference 702083 B…" at bounding box center [114, 195] width 211 height 134
copy div "References Inquiry No. N/A Quotation No. TXB000004665 Search Reference 702083 B…"
